Goal: Find specific page/section: Find specific page/section

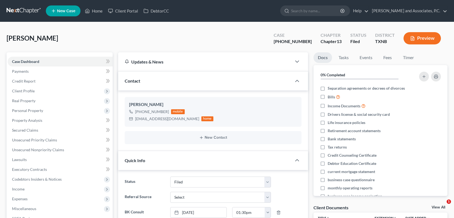
select select "5"
select select "0"
click at [97, 8] on link "Home" at bounding box center [93, 11] width 23 height 10
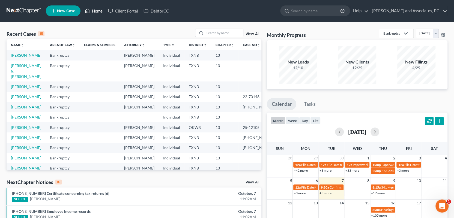
click at [82, 6] on link "Home" at bounding box center [93, 11] width 23 height 10
click at [215, 34] on input "search" at bounding box center [224, 33] width 38 height 8
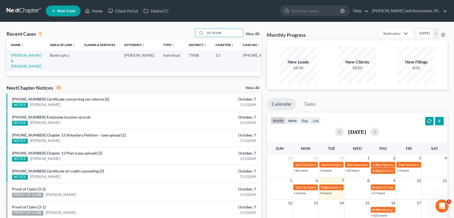
type input "24-70198"
